Goal: Check status

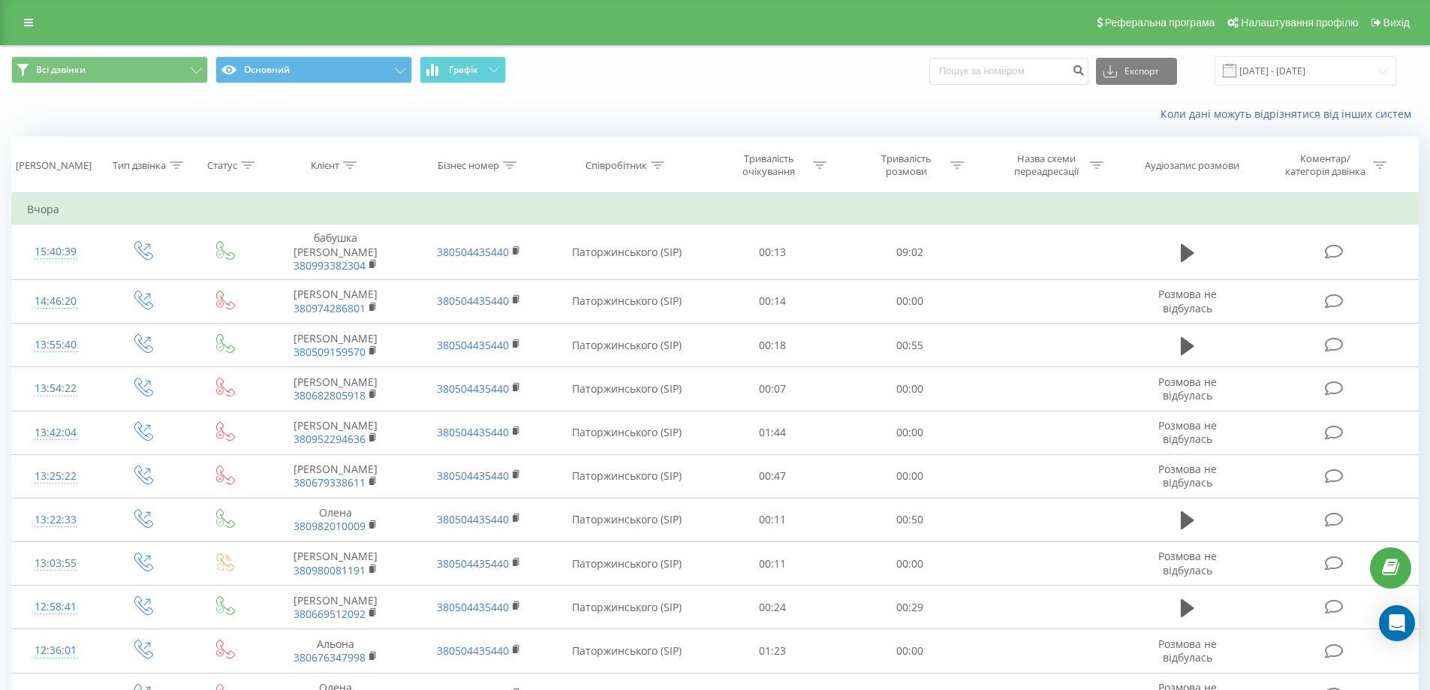
click at [35, 21] on link at bounding box center [28, 22] width 27 height 21
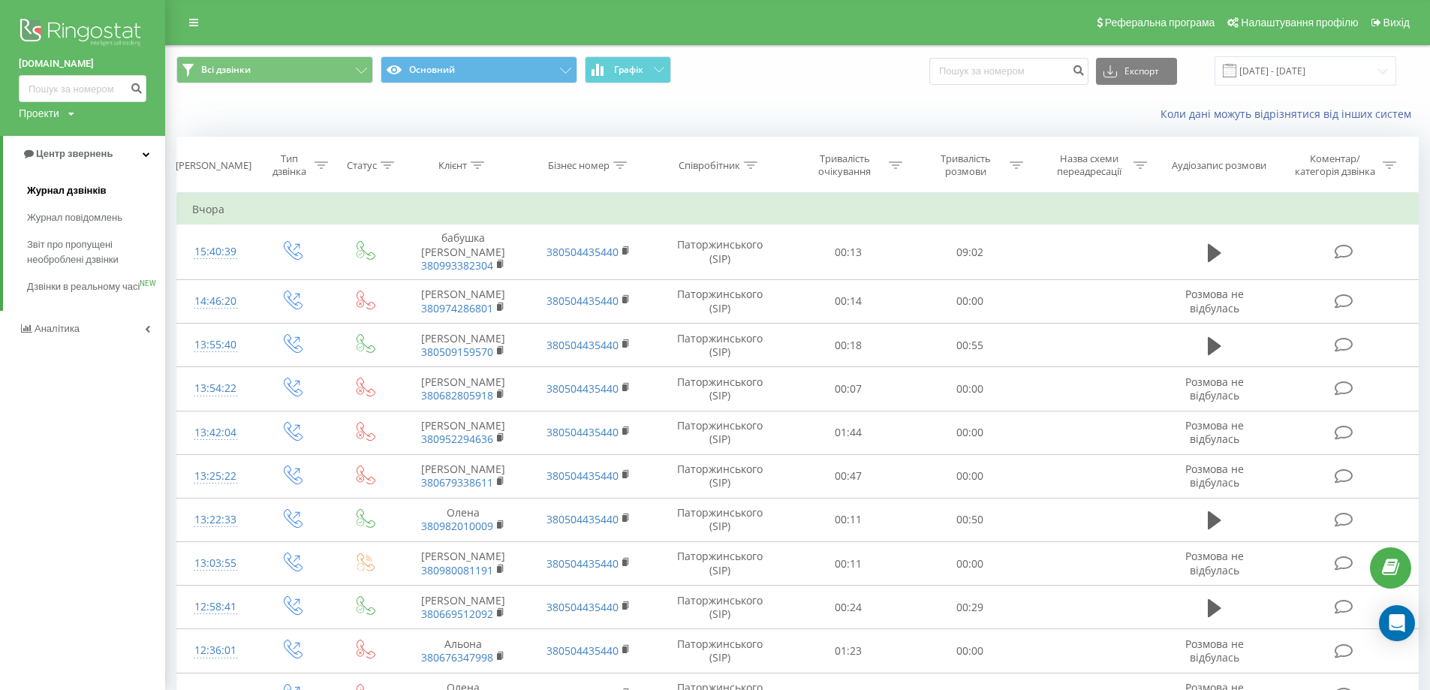
click at [81, 188] on span "Журнал дзвінків" at bounding box center [67, 190] width 80 height 15
